Goal: Information Seeking & Learning: Learn about a topic

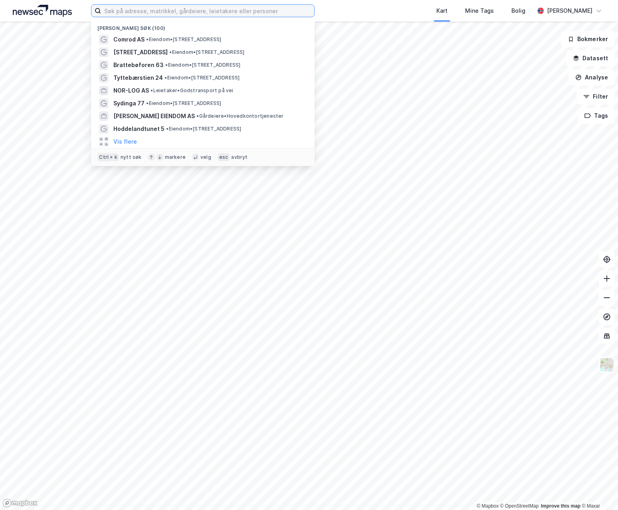
click at [204, 10] on input at bounding box center [207, 11] width 213 height 12
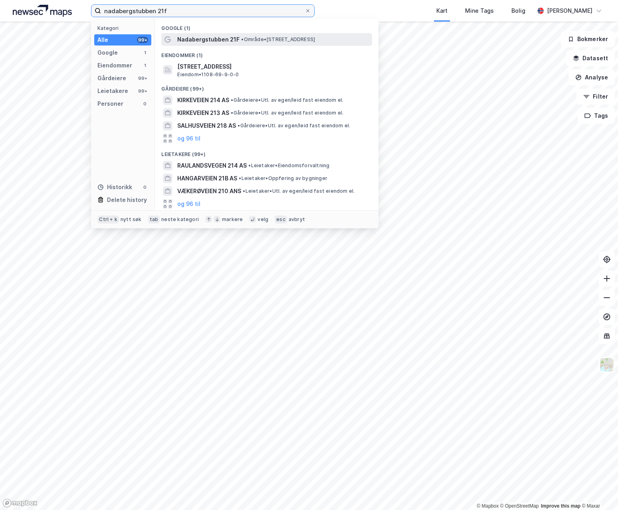
type input "nadabergstubben 21f"
click at [287, 39] on span "• Område • [STREET_ADDRESS]" at bounding box center [278, 39] width 74 height 6
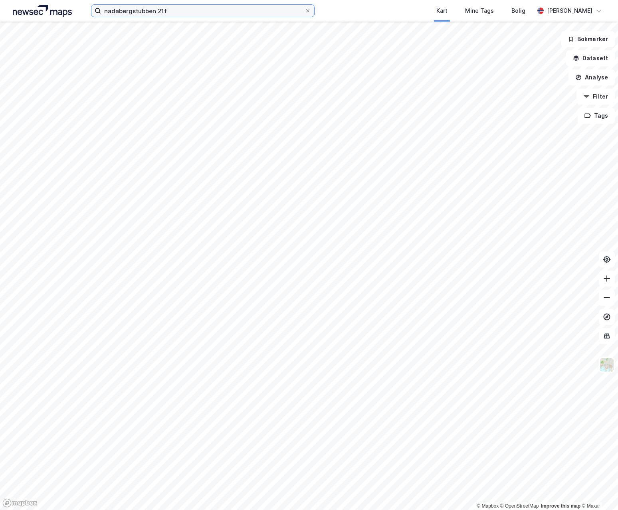
click at [185, 14] on input "nadabergstubben 21f" at bounding box center [203, 11] width 204 height 12
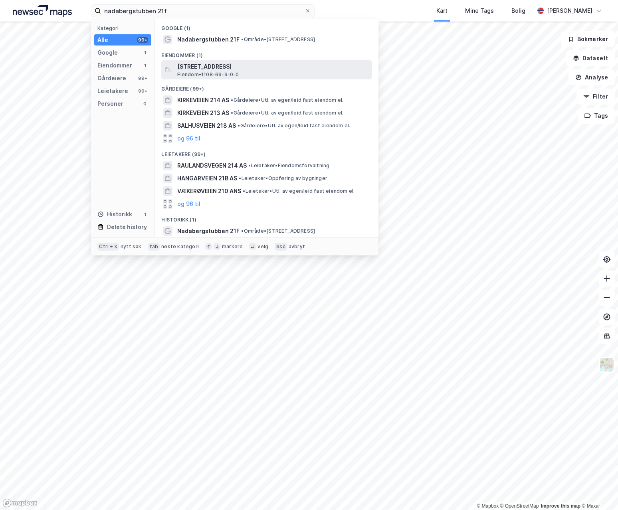
click at [229, 69] on span "[STREET_ADDRESS]" at bounding box center [273, 67] width 192 height 10
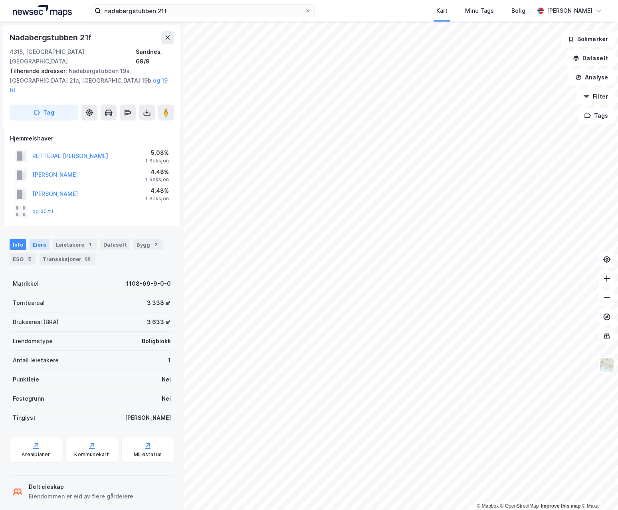
click at [38, 239] on div "Eiere" at bounding box center [40, 244] width 20 height 11
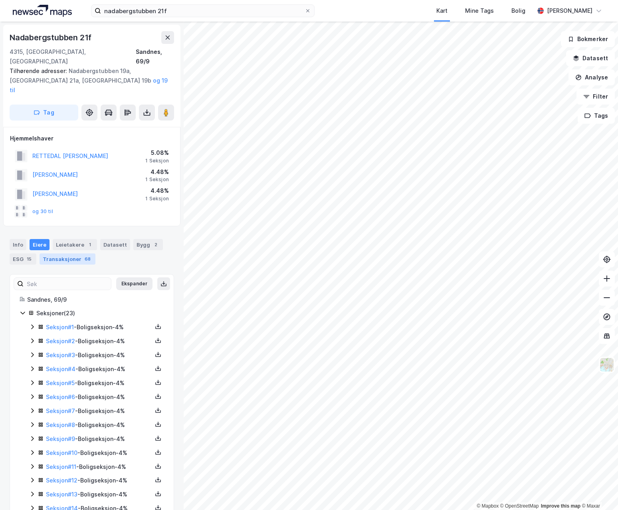
click at [57, 254] on div "Transaksjoner 68" at bounding box center [68, 259] width 56 height 11
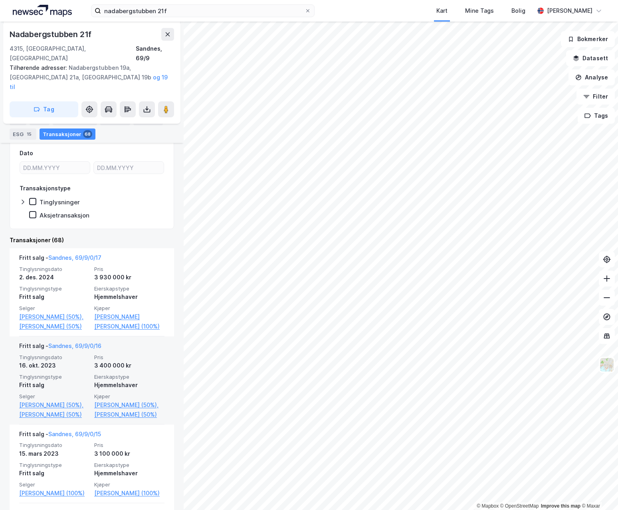
scroll to position [240, 0]
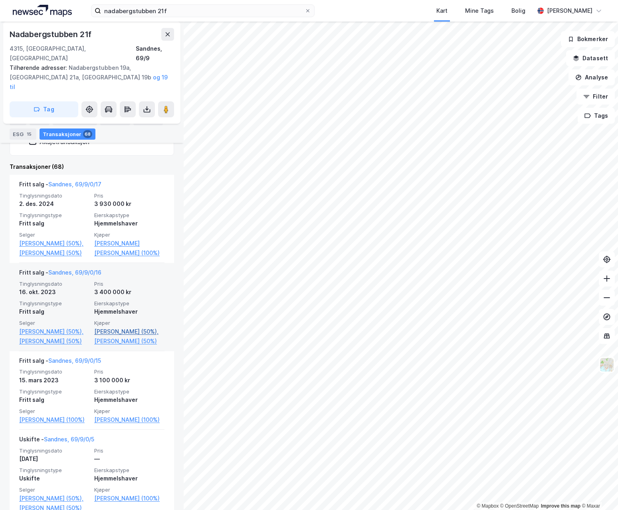
click at [118, 331] on link "[PERSON_NAME] (50%)," at bounding box center [129, 332] width 70 height 10
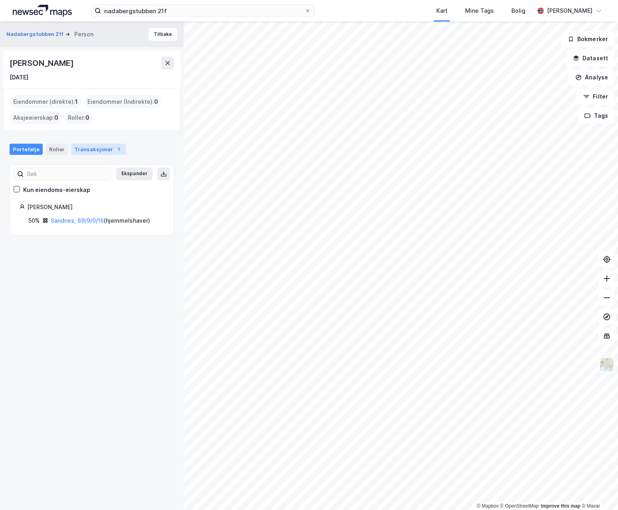
click at [89, 145] on div "Transaksjoner 1" at bounding box center [98, 149] width 55 height 11
